Goal: Find specific fact

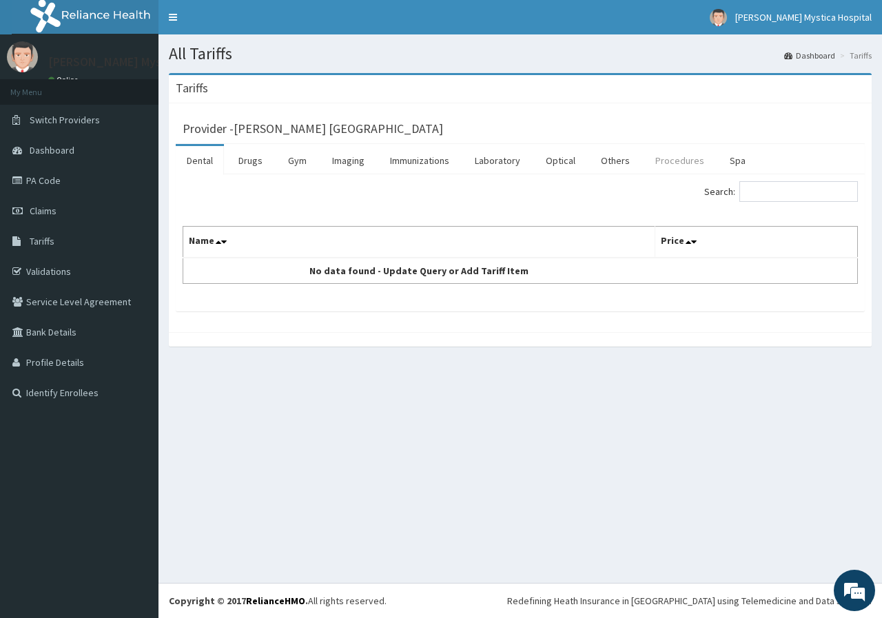
click at [654, 160] on link "Procedures" at bounding box center [680, 160] width 71 height 29
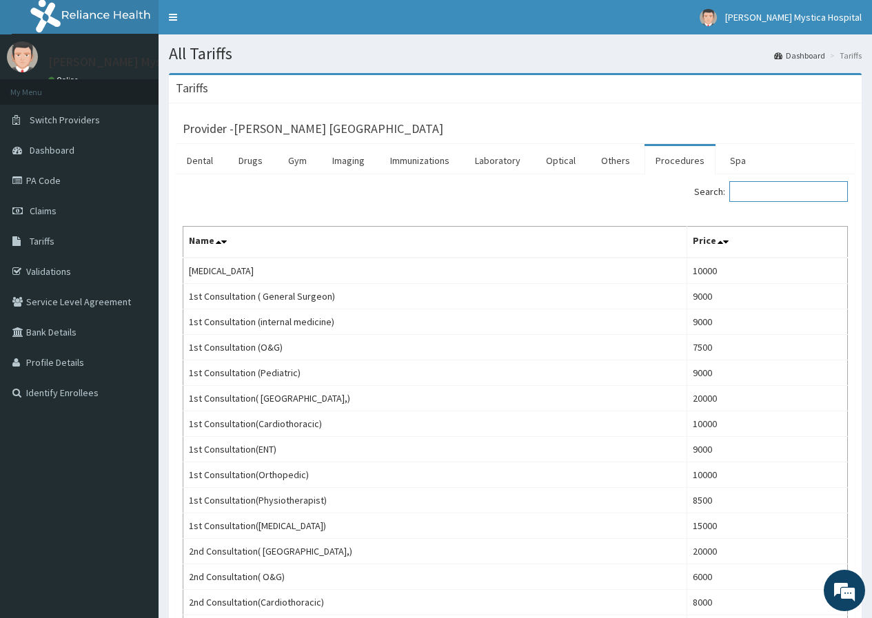
click at [761, 191] on input "Search:" at bounding box center [788, 191] width 119 height 21
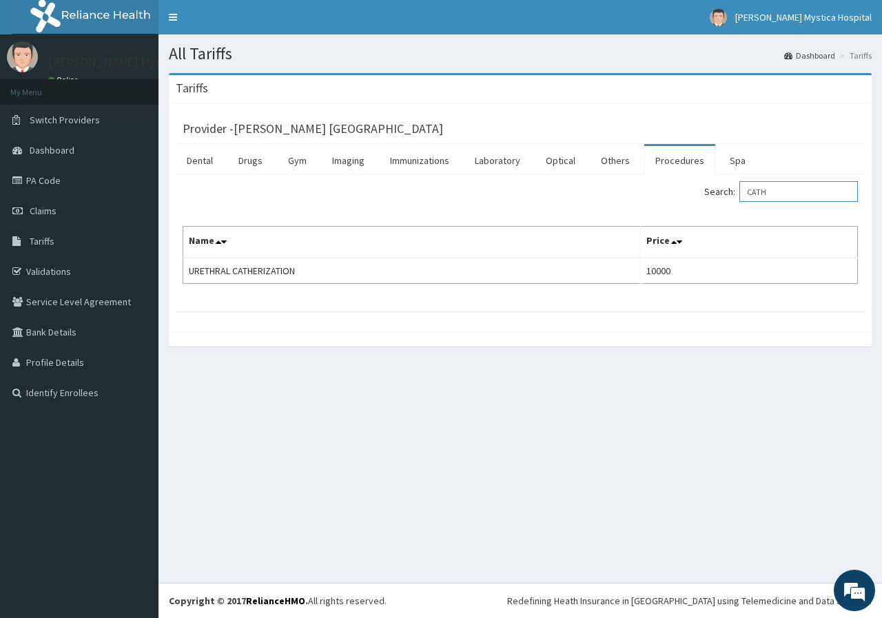
type input "CATH"
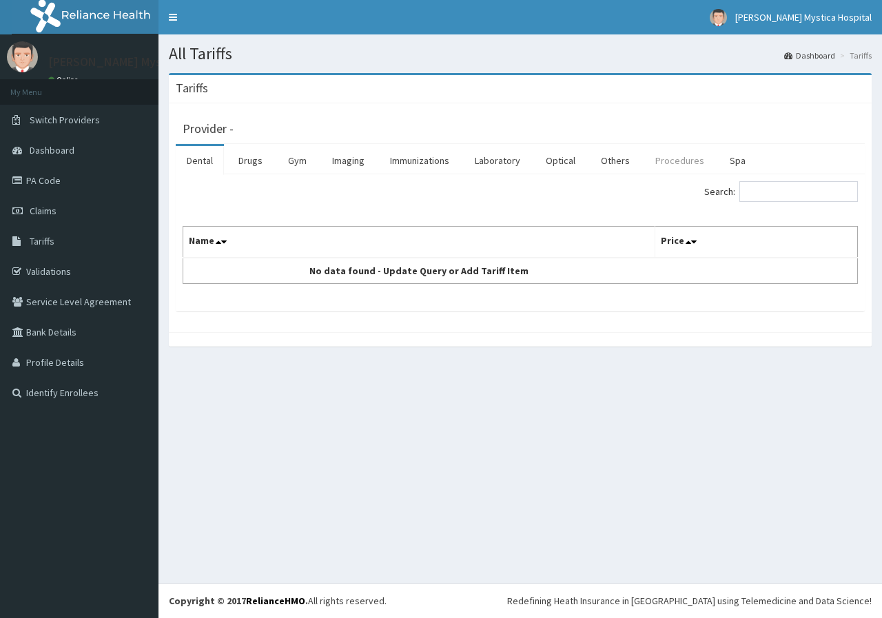
click at [660, 161] on link "Procedures" at bounding box center [680, 160] width 71 height 29
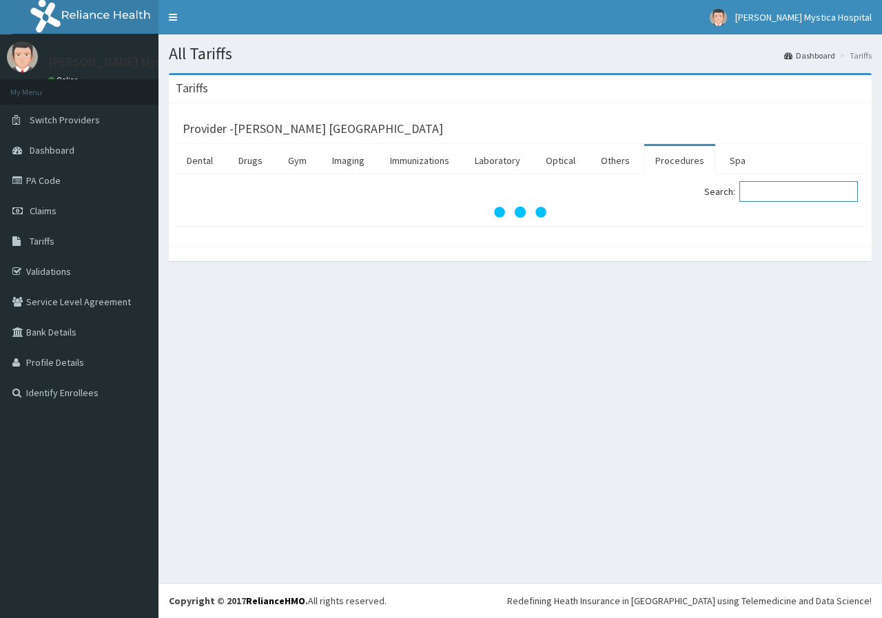
click at [773, 190] on input "Search:" at bounding box center [799, 191] width 119 height 21
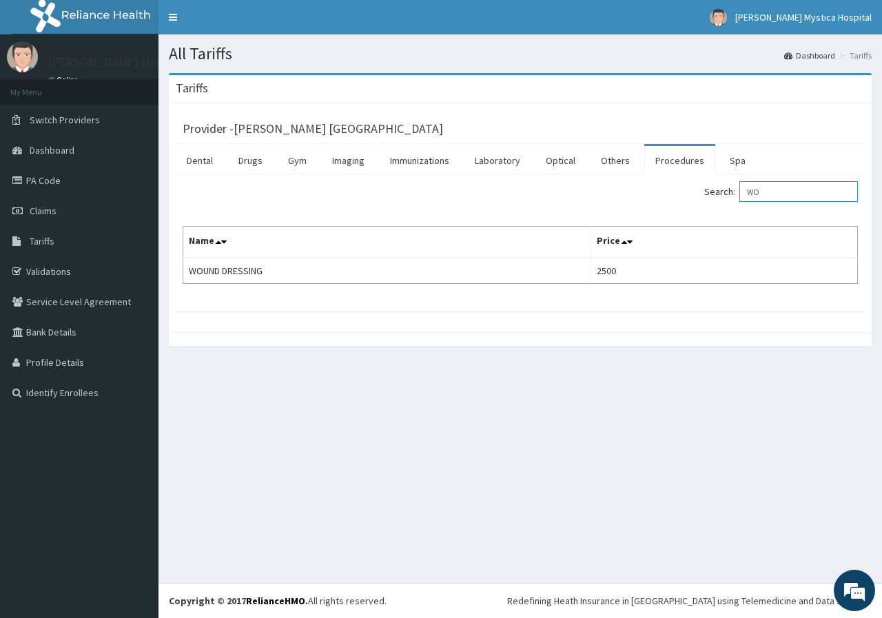
type input "W"
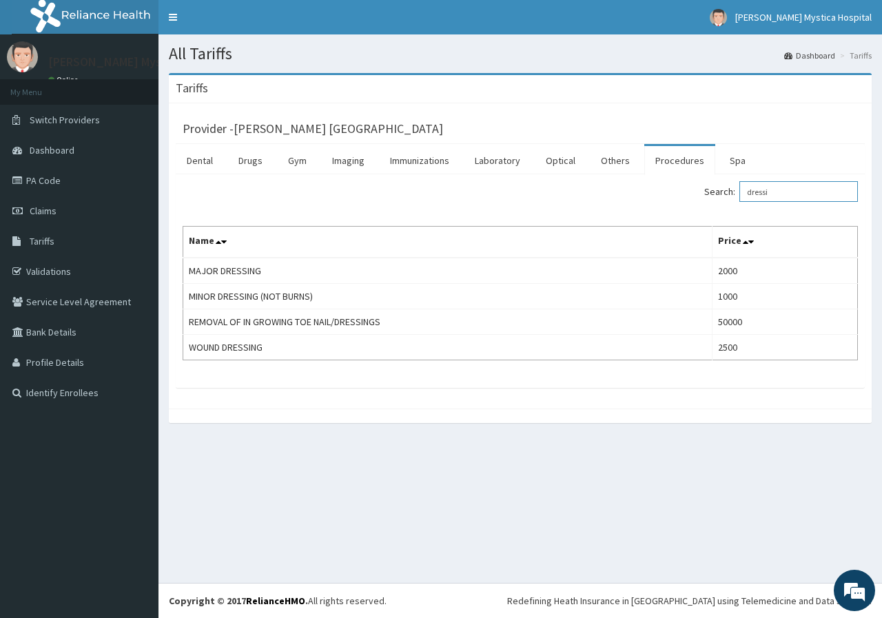
type input "dressi"
